Goal: Check status

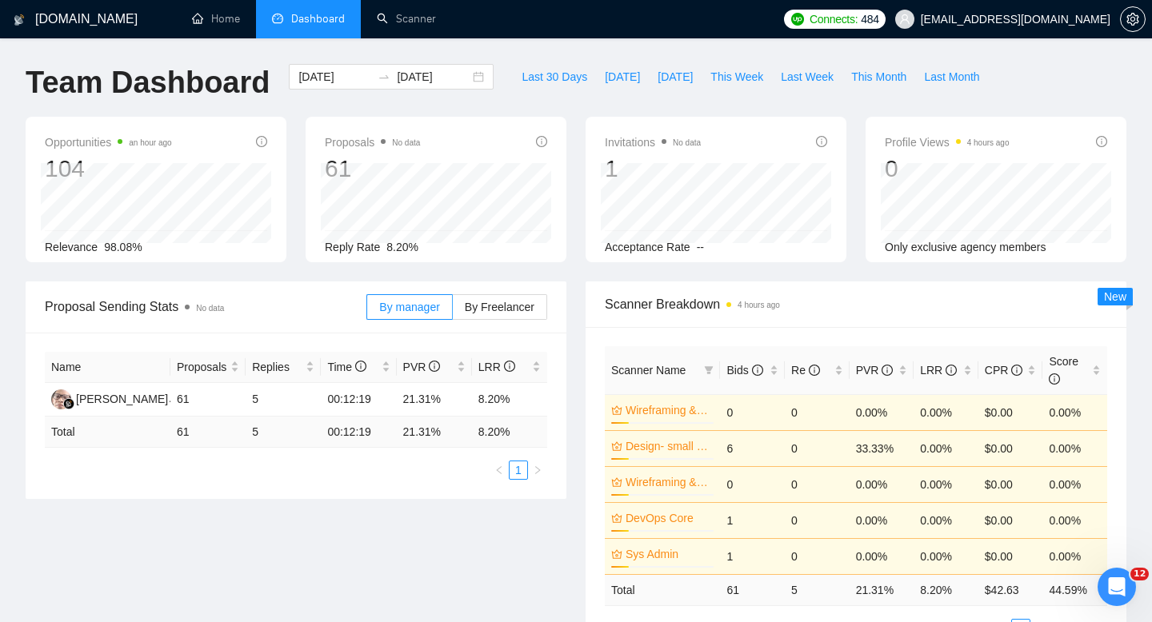
click at [296, 22] on span "Dashboard" at bounding box center [318, 19] width 54 height 14
click at [459, 78] on div "[DATE] [DATE]" at bounding box center [391, 77] width 205 height 26
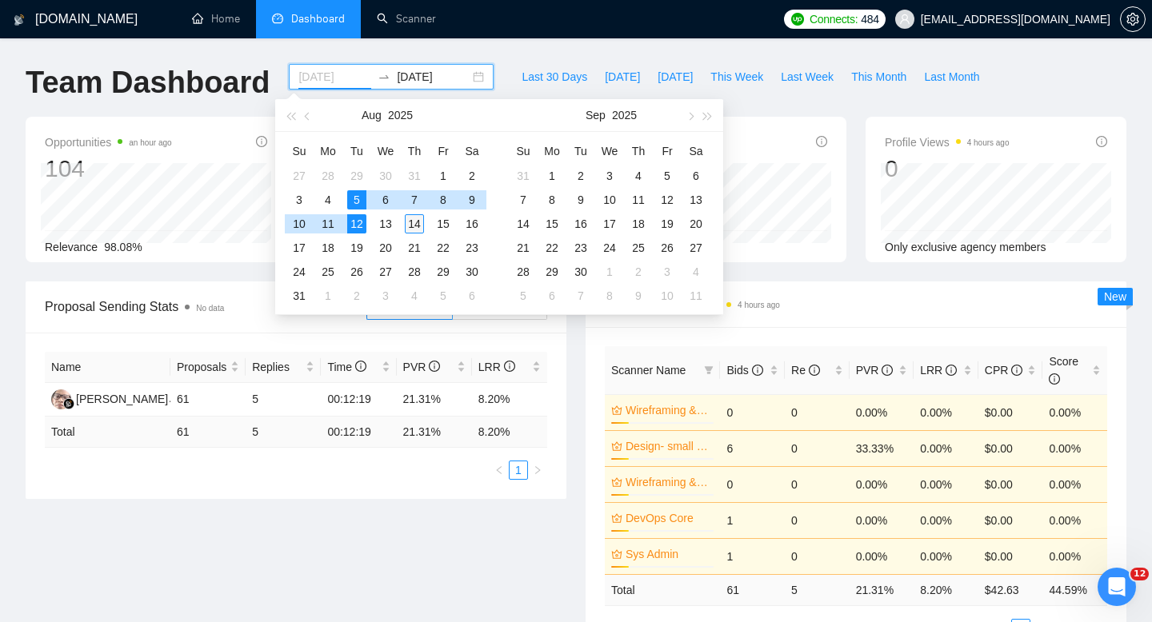
type input "[DATE]"
click at [411, 225] on div "14" at bounding box center [414, 223] width 19 height 19
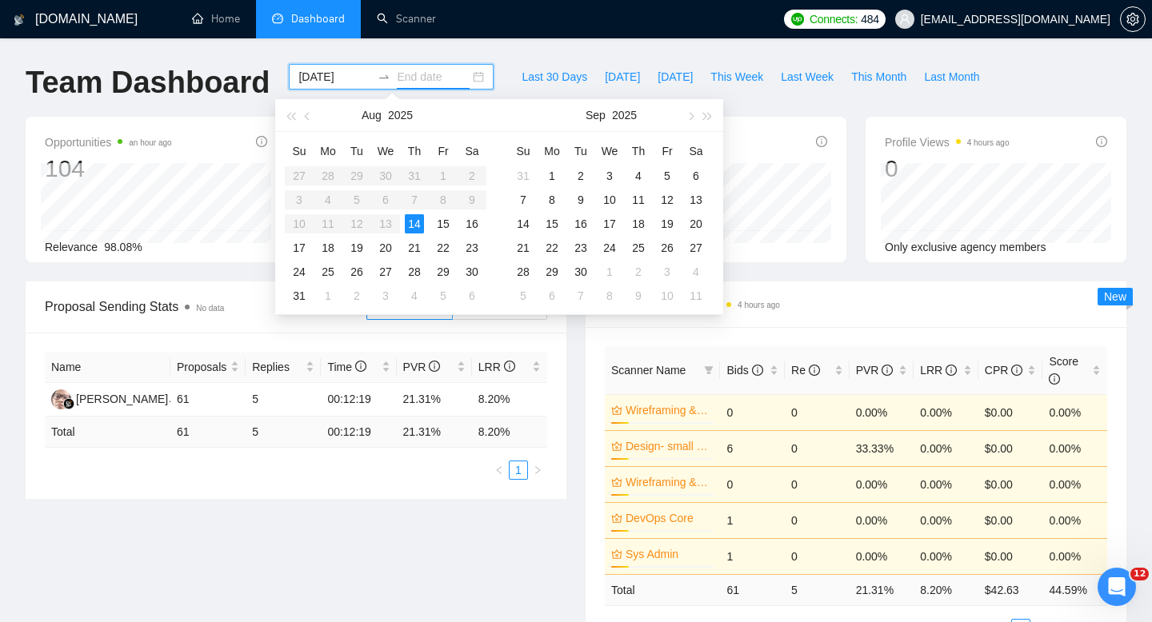
click at [411, 225] on div "14" at bounding box center [414, 223] width 19 height 19
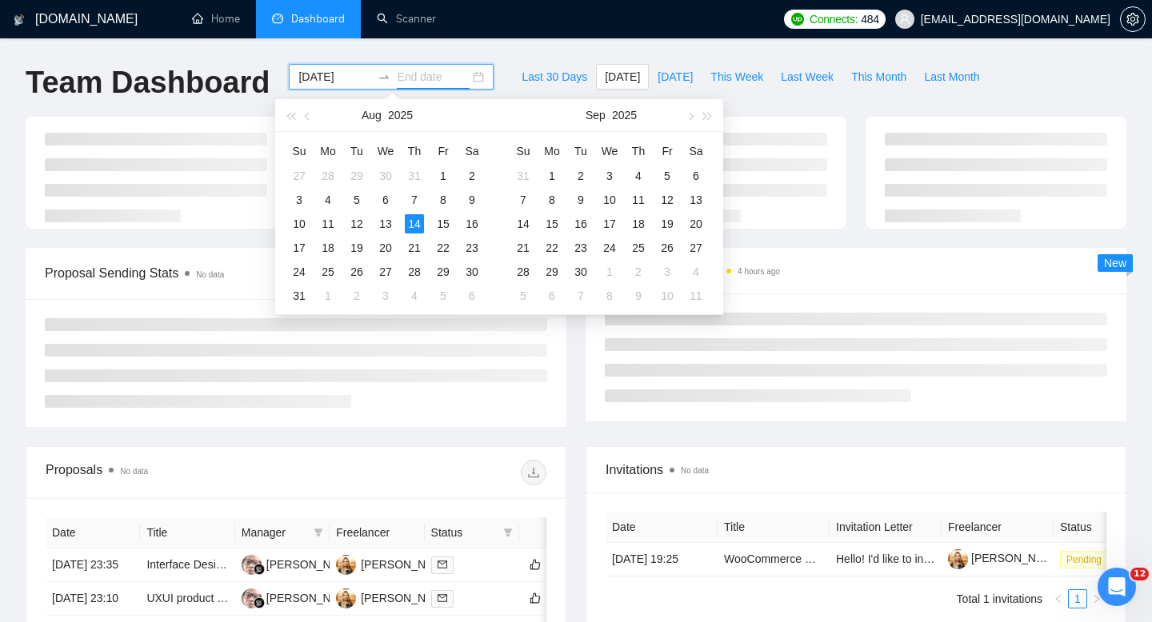
type input "[DATE]"
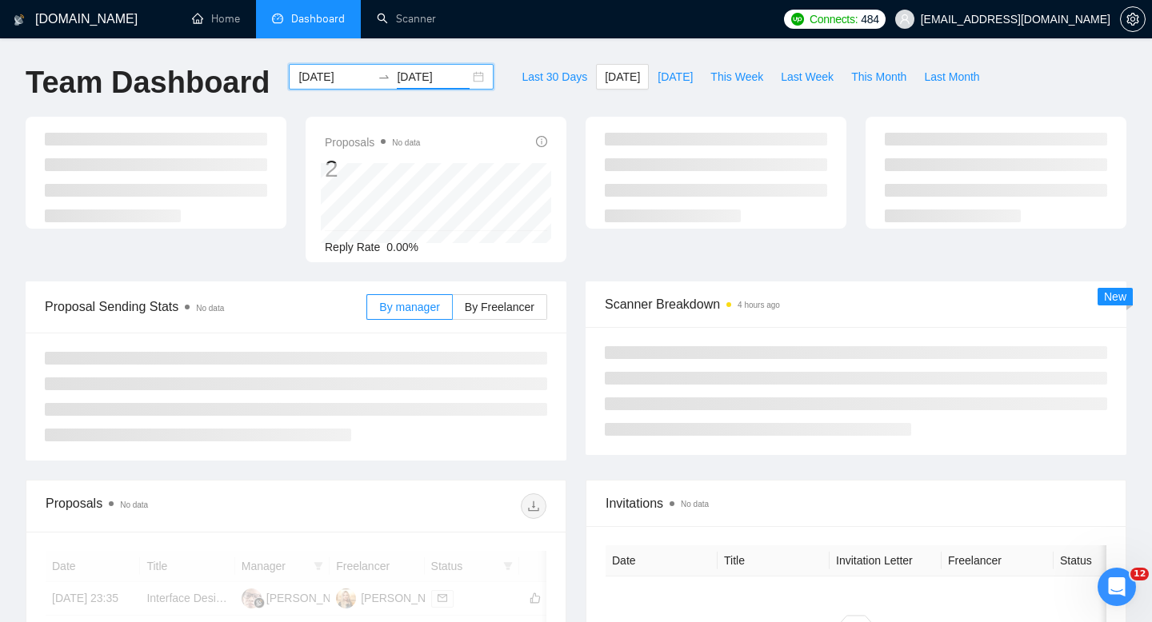
click at [398, 459] on div at bounding box center [296, 397] width 541 height 128
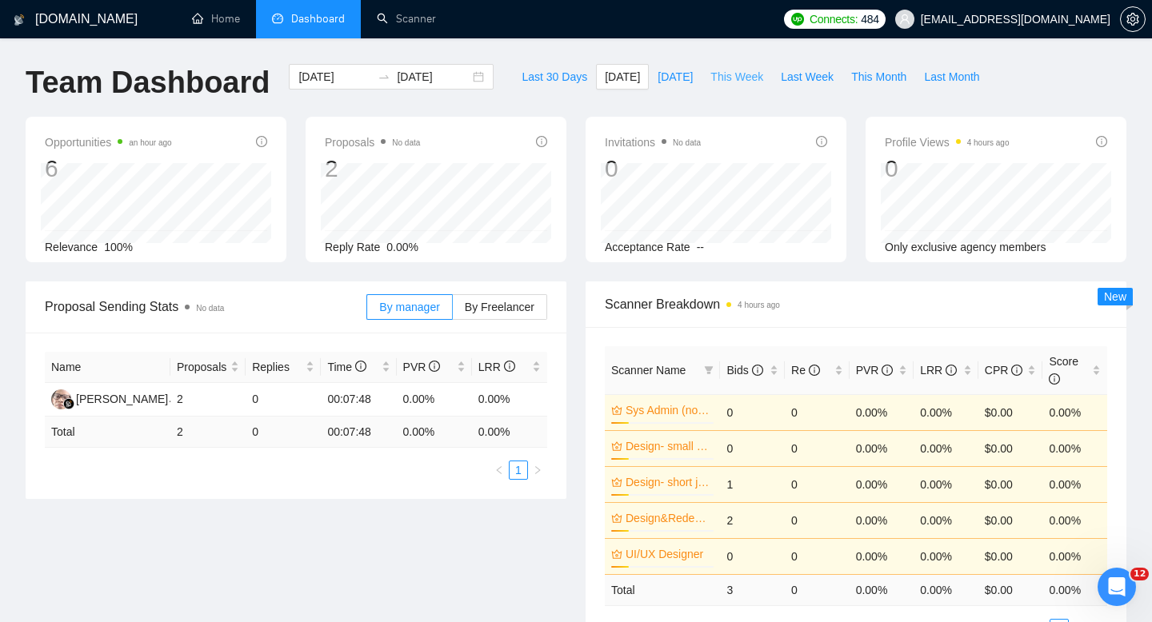
click at [736, 82] on span "This Week" at bounding box center [736, 77] width 53 height 18
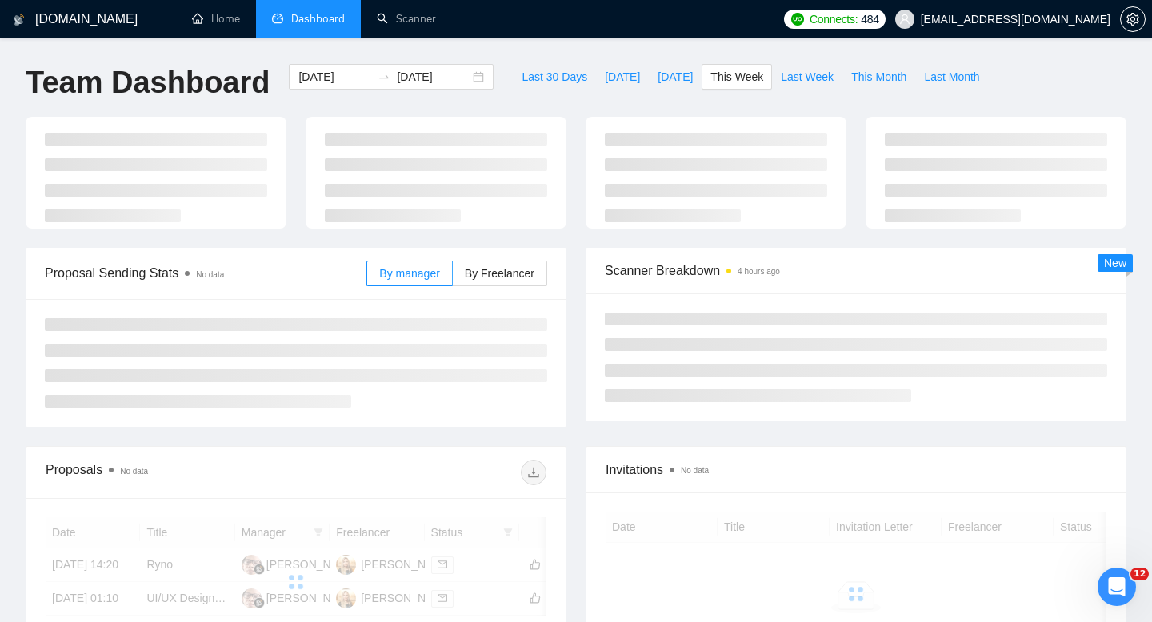
type input "[DATE]"
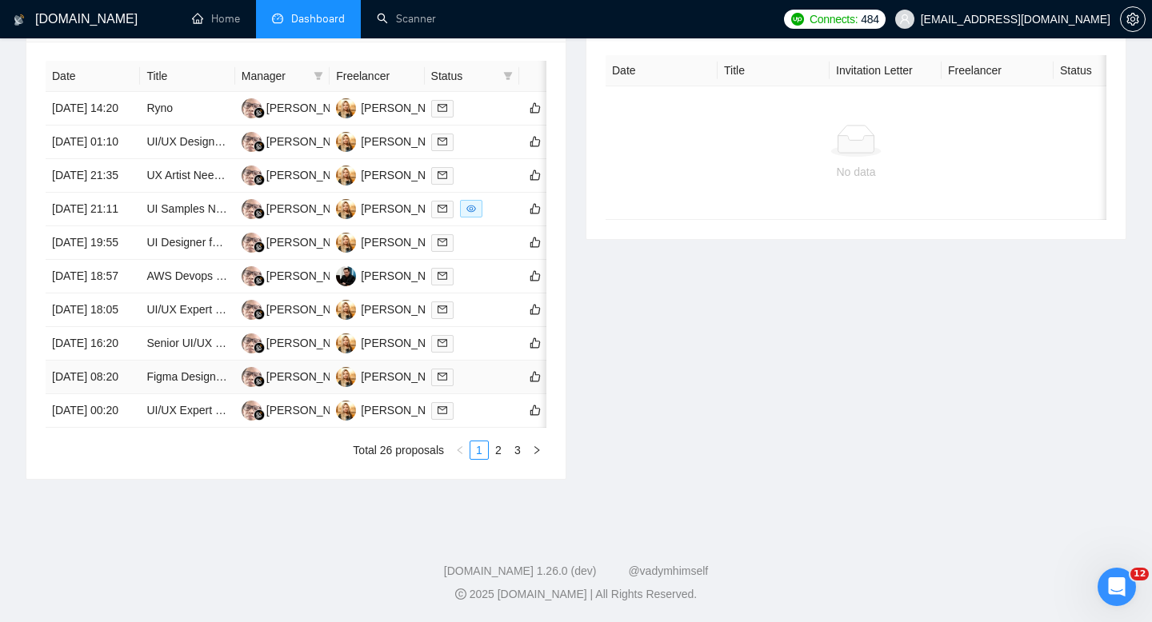
scroll to position [739, 0]
click at [110, 224] on td "[DATE] 21:11" at bounding box center [93, 210] width 94 height 34
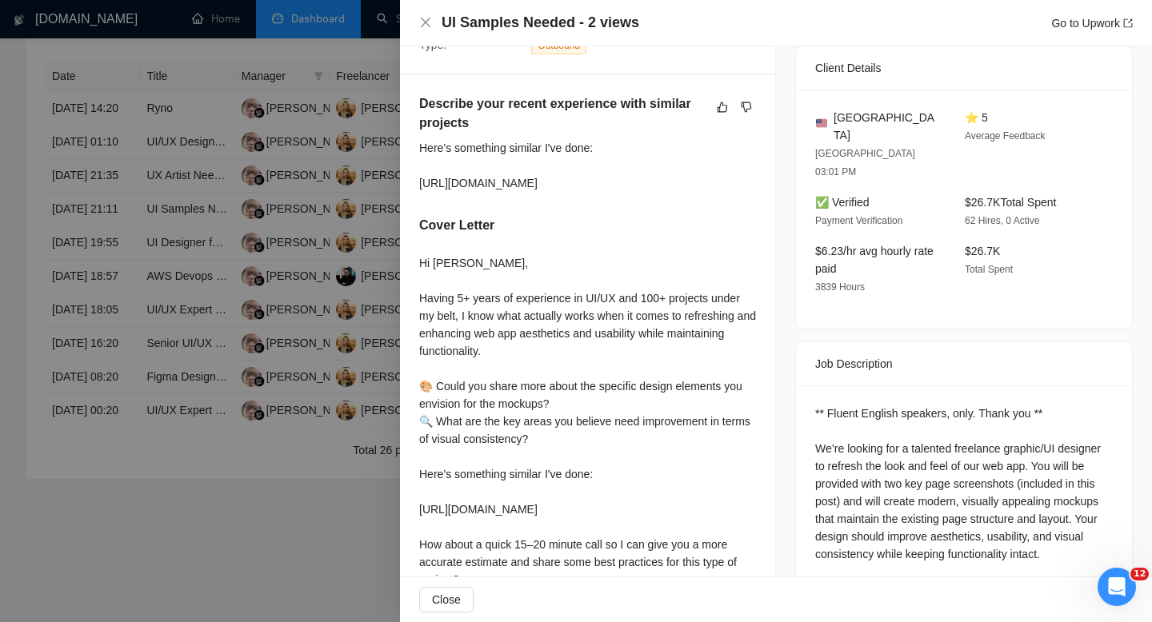
scroll to position [380, 0]
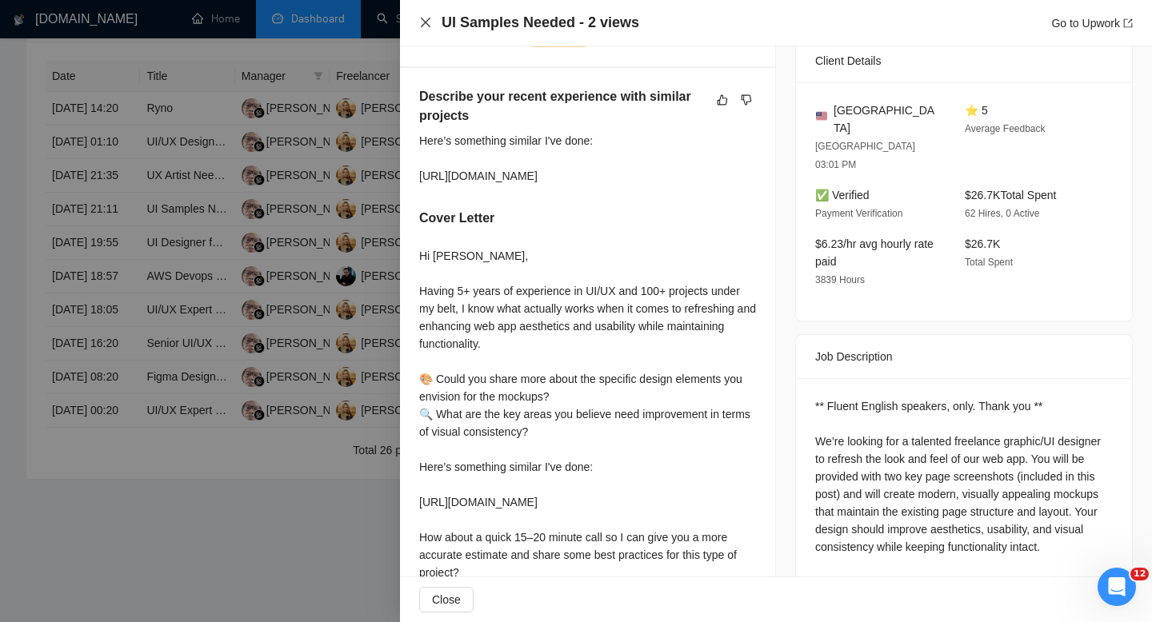
click at [421, 18] on icon "close" at bounding box center [426, 23] width 10 height 10
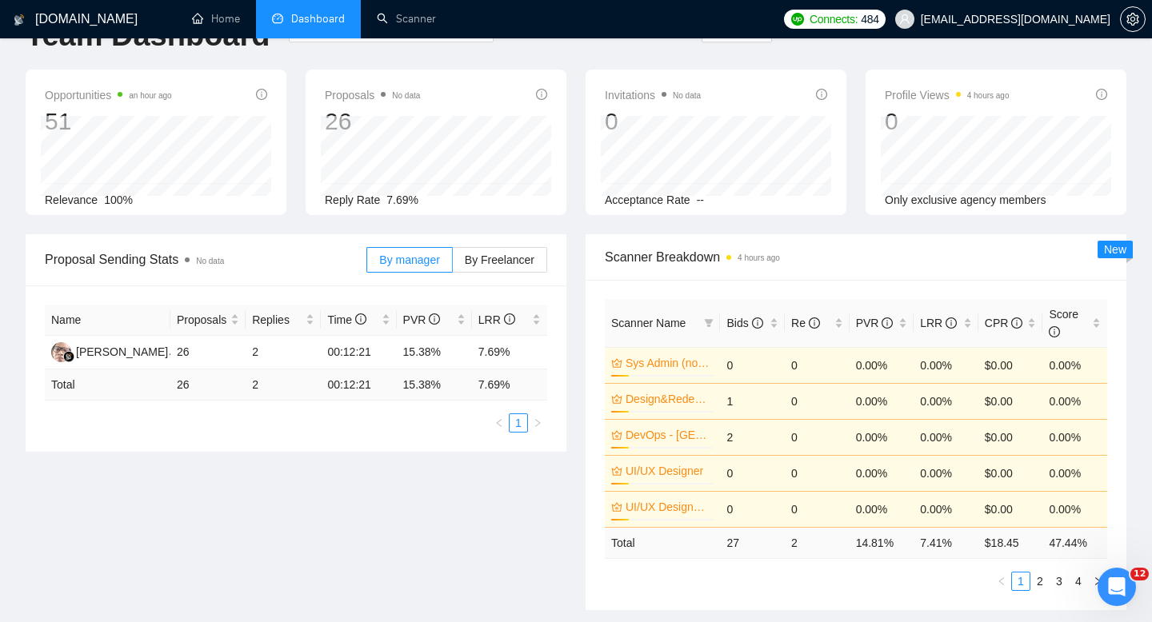
scroll to position [46, 0]
